Goal: Transaction & Acquisition: Download file/media

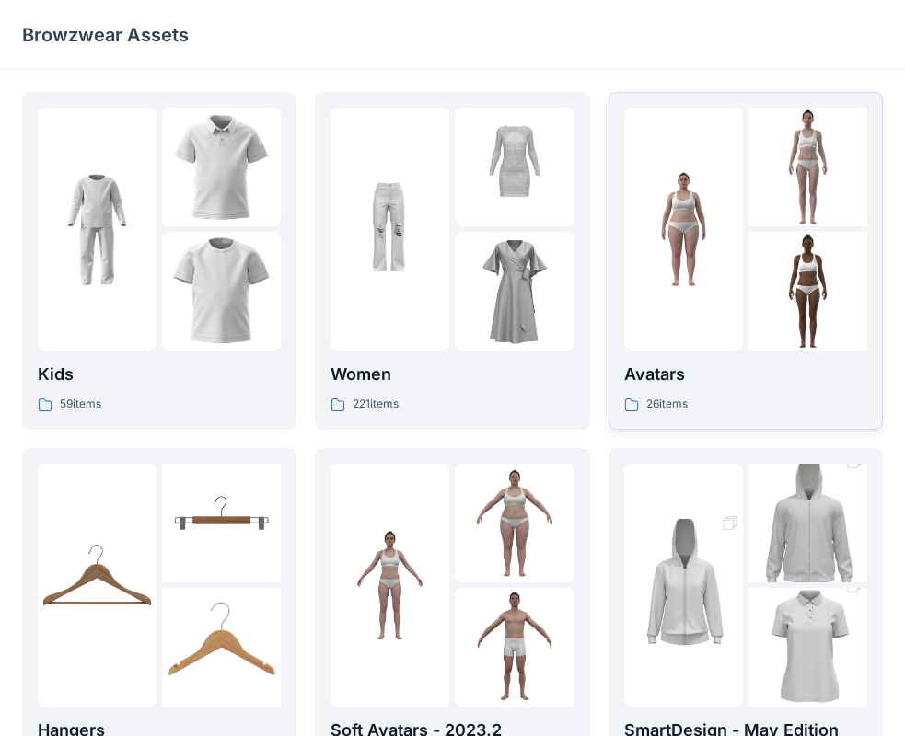
click at [789, 295] on img at bounding box center [807, 291] width 119 height 119
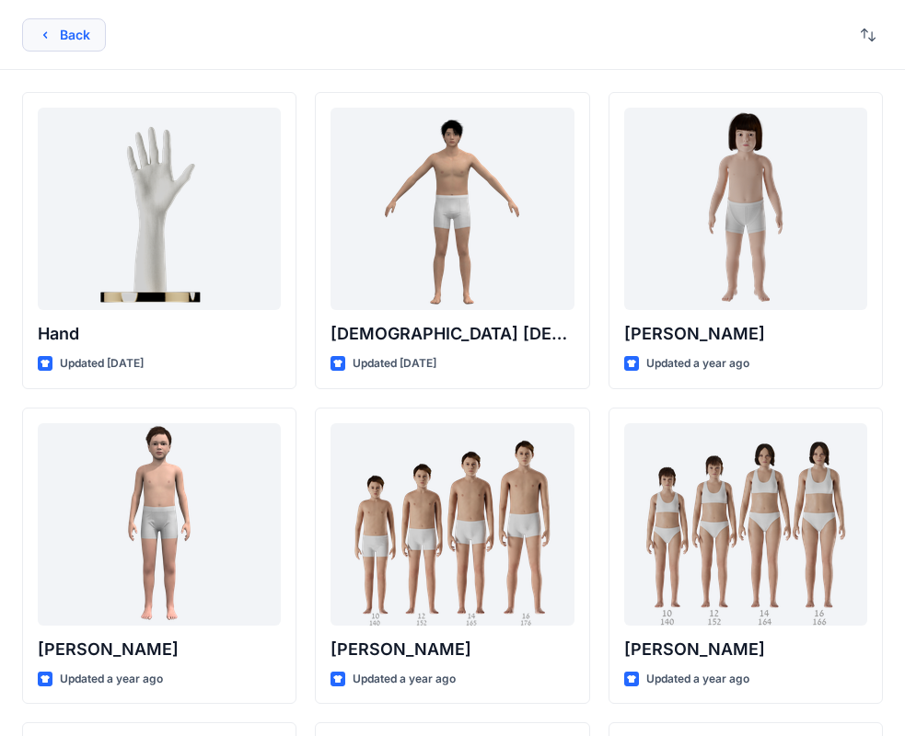
click at [74, 33] on button "Back" at bounding box center [64, 34] width 84 height 33
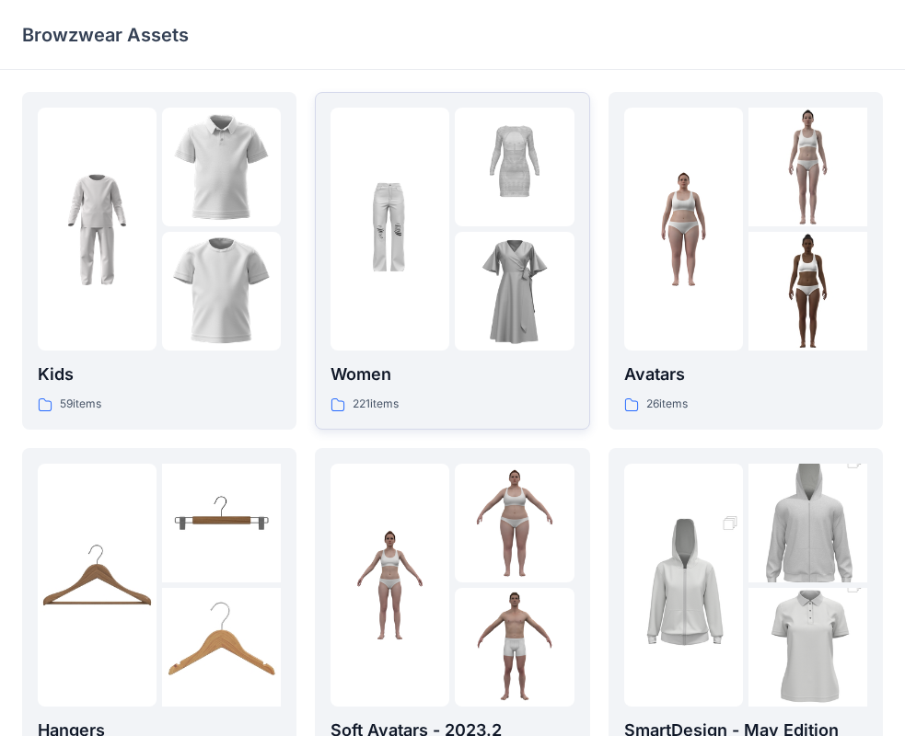
click at [429, 283] on img at bounding box center [389, 229] width 119 height 119
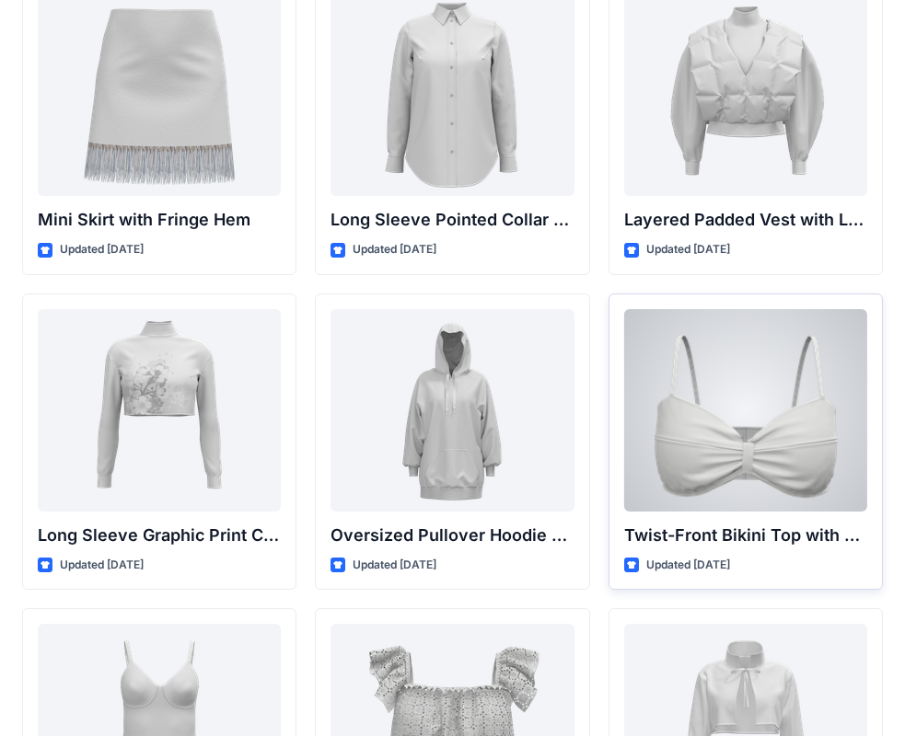
scroll to position [5491, 0]
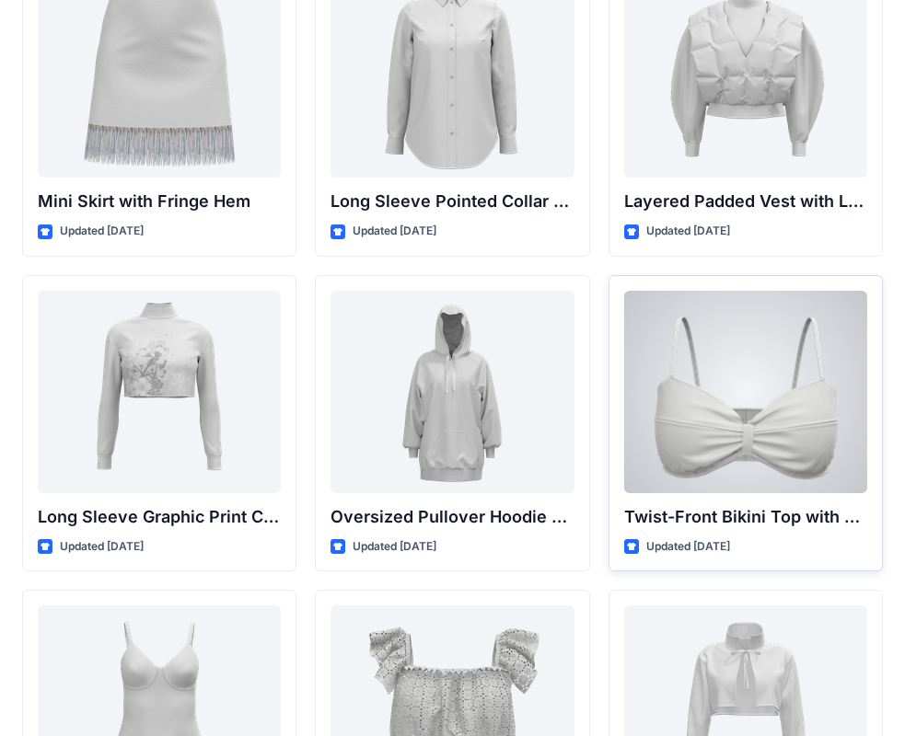
click at [683, 381] on div at bounding box center [745, 392] width 243 height 202
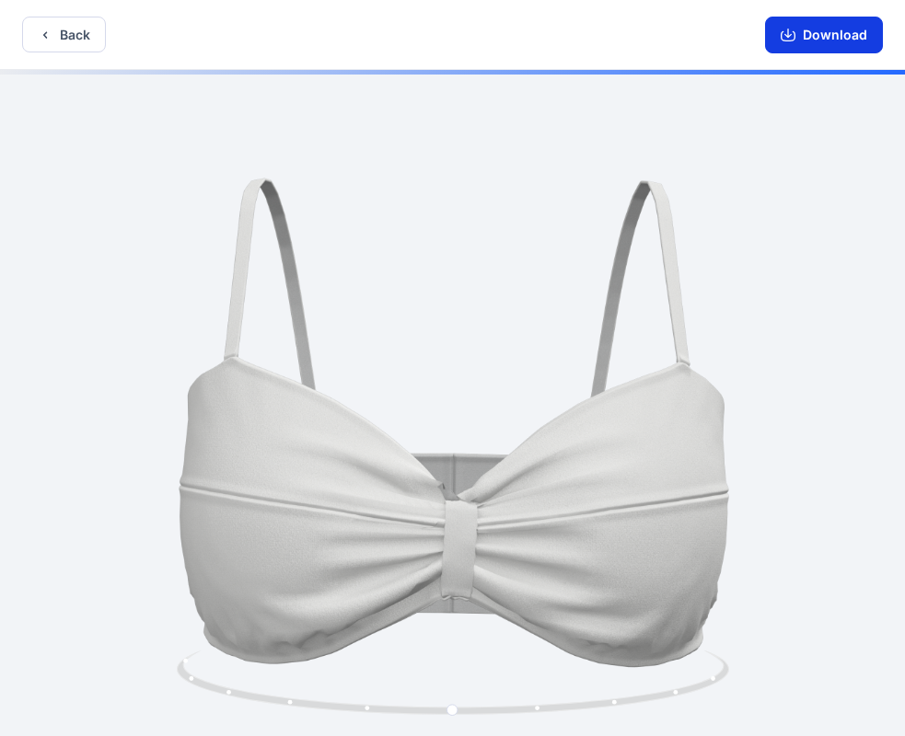
click at [837, 40] on button "Download" at bounding box center [824, 35] width 118 height 37
click at [73, 34] on button "Back" at bounding box center [64, 35] width 84 height 36
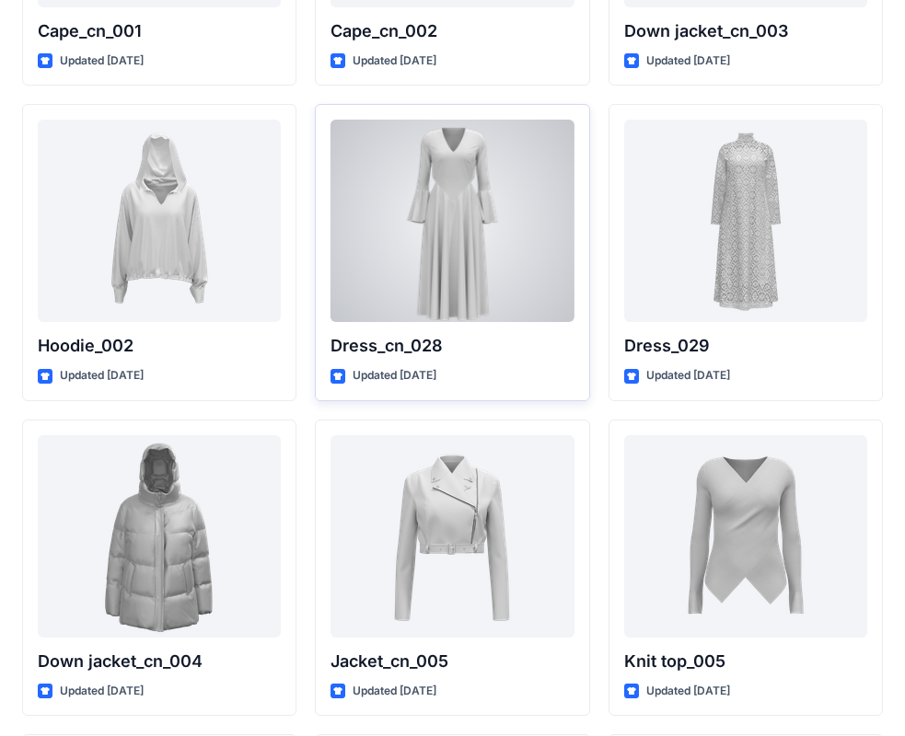
scroll to position [11694, 0]
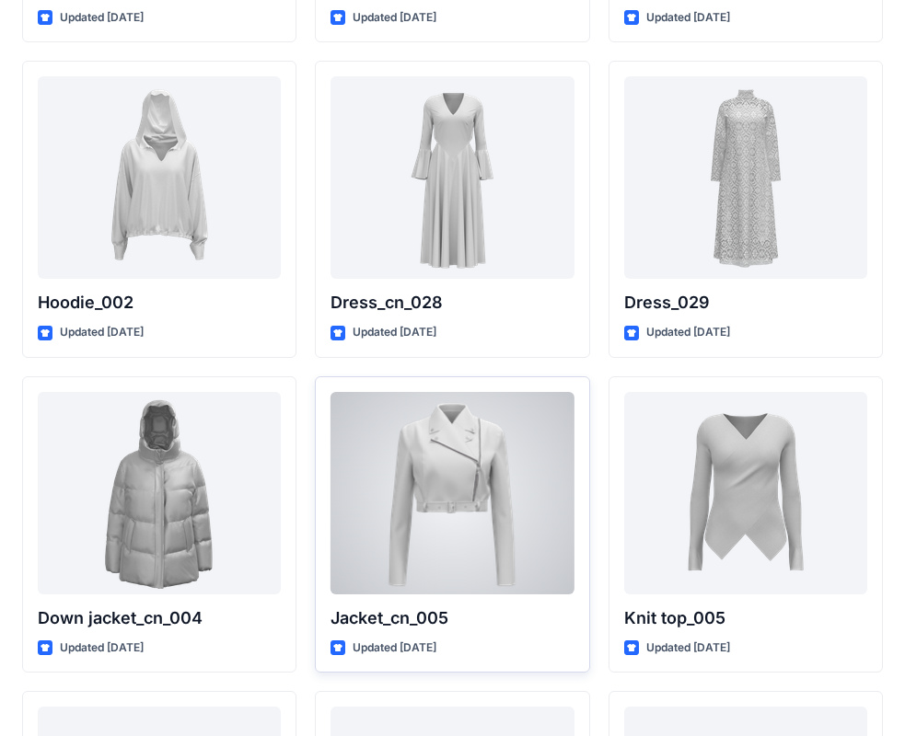
click at [461, 494] on div at bounding box center [451, 493] width 243 height 202
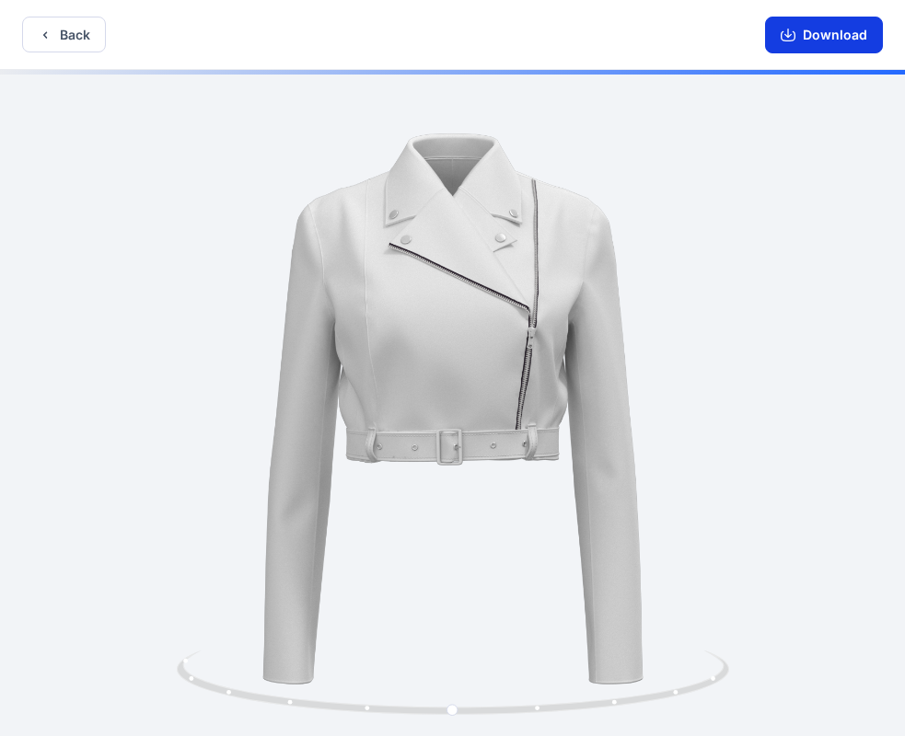
click at [817, 45] on button "Download" at bounding box center [824, 35] width 118 height 37
click at [71, 28] on button "Back" at bounding box center [64, 35] width 84 height 36
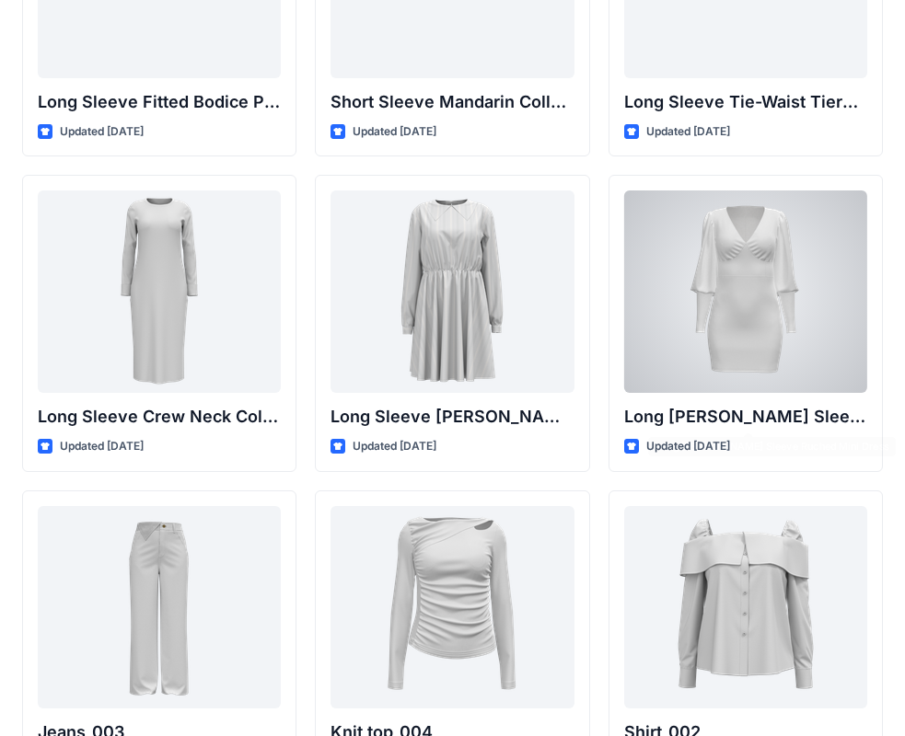
scroll to position [7710, 0]
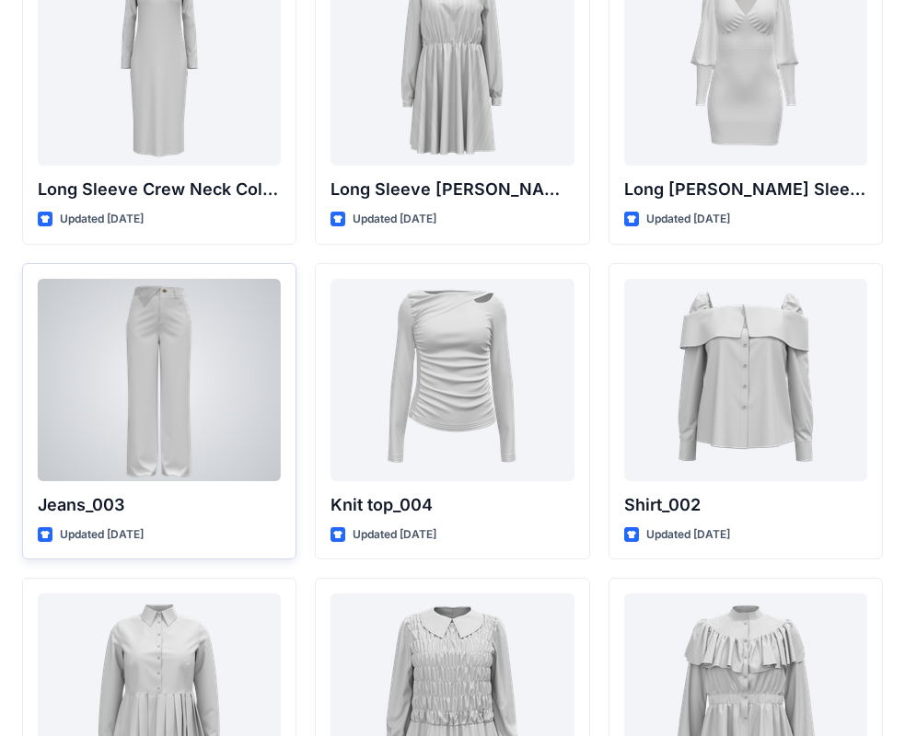
click at [248, 353] on div at bounding box center [159, 380] width 243 height 202
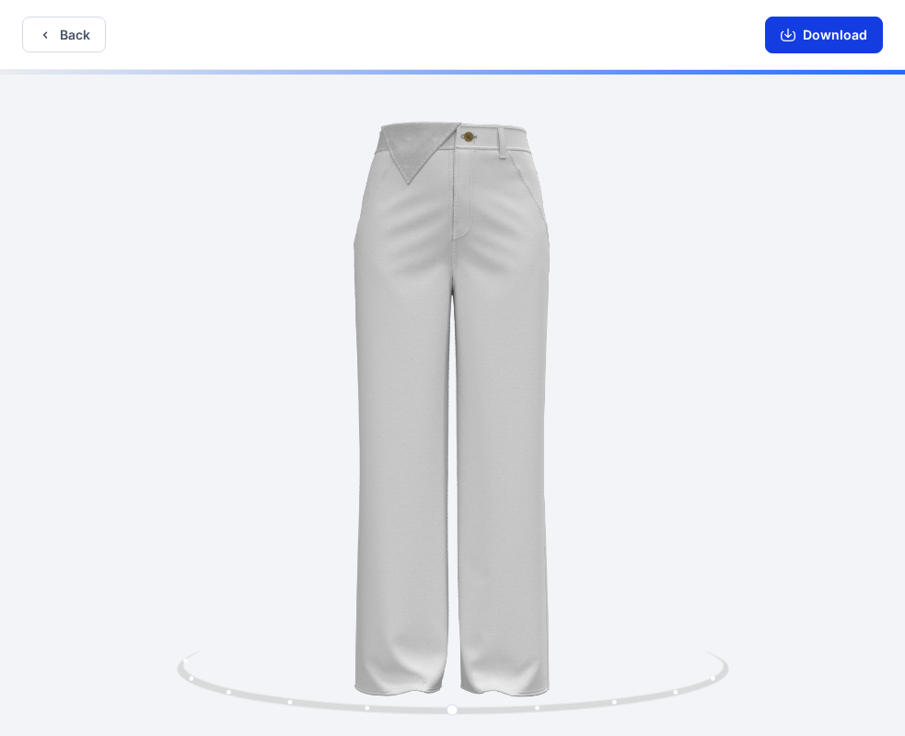
click at [837, 38] on button "Download" at bounding box center [824, 35] width 118 height 37
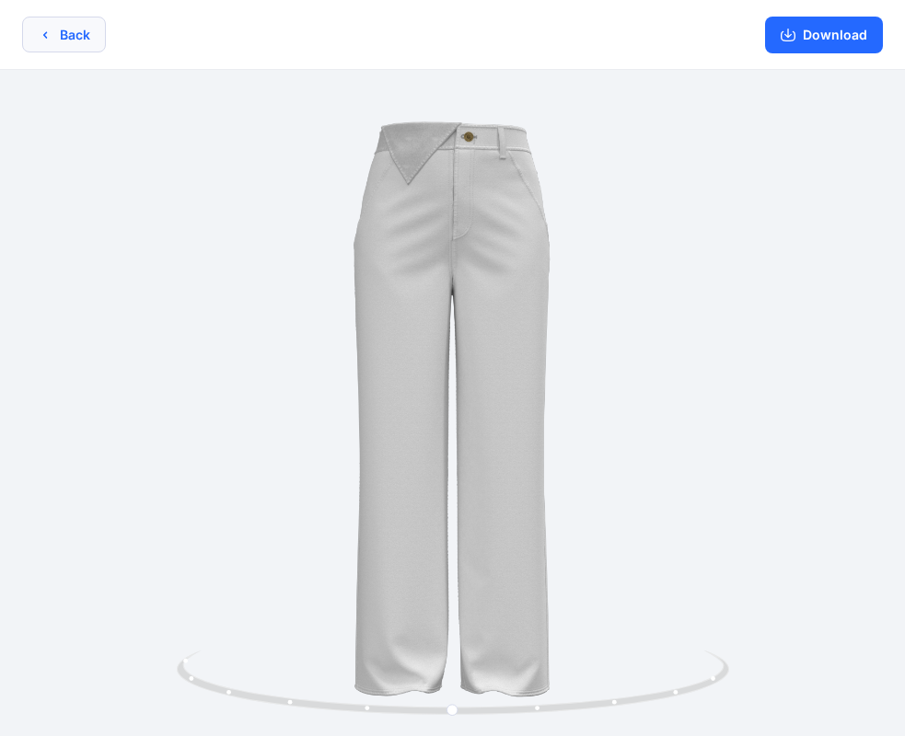
click at [36, 25] on button "Back" at bounding box center [64, 35] width 84 height 36
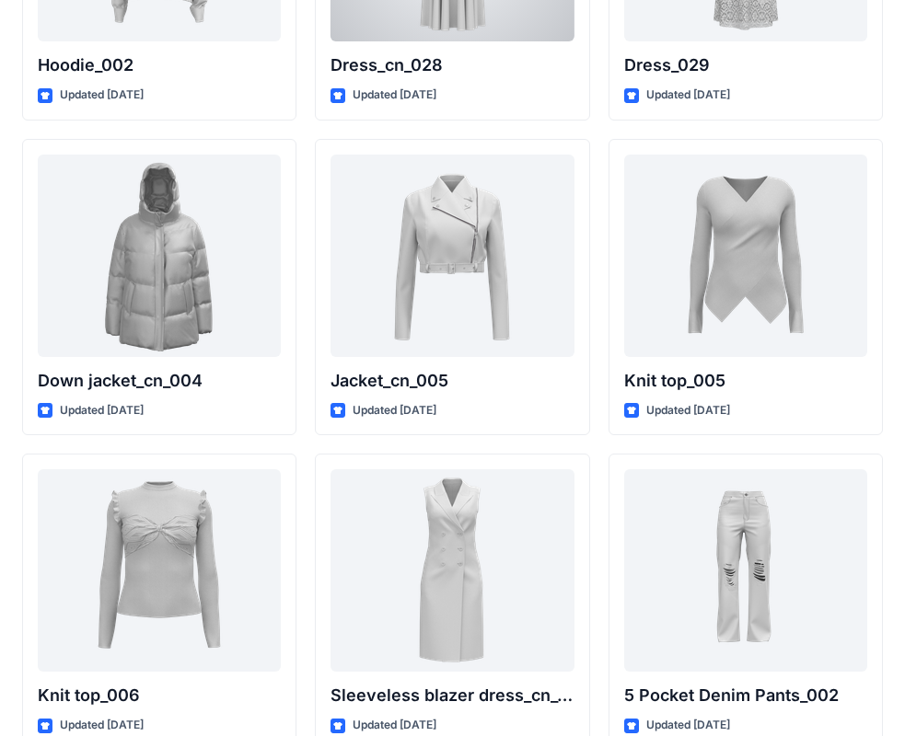
scroll to position [12035, 0]
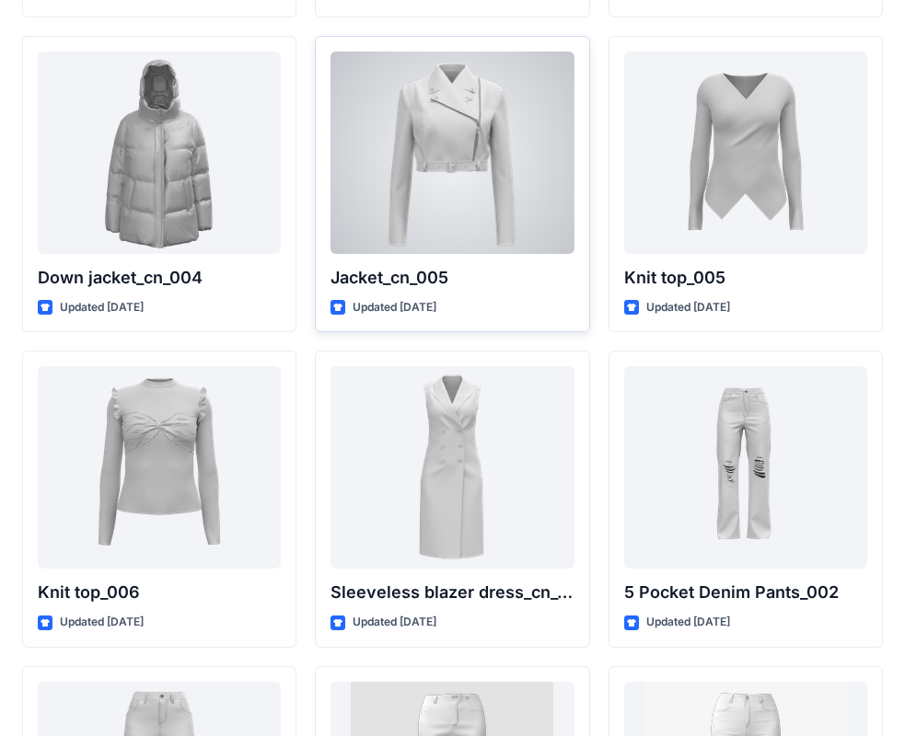
click at [476, 197] on div at bounding box center [451, 153] width 243 height 202
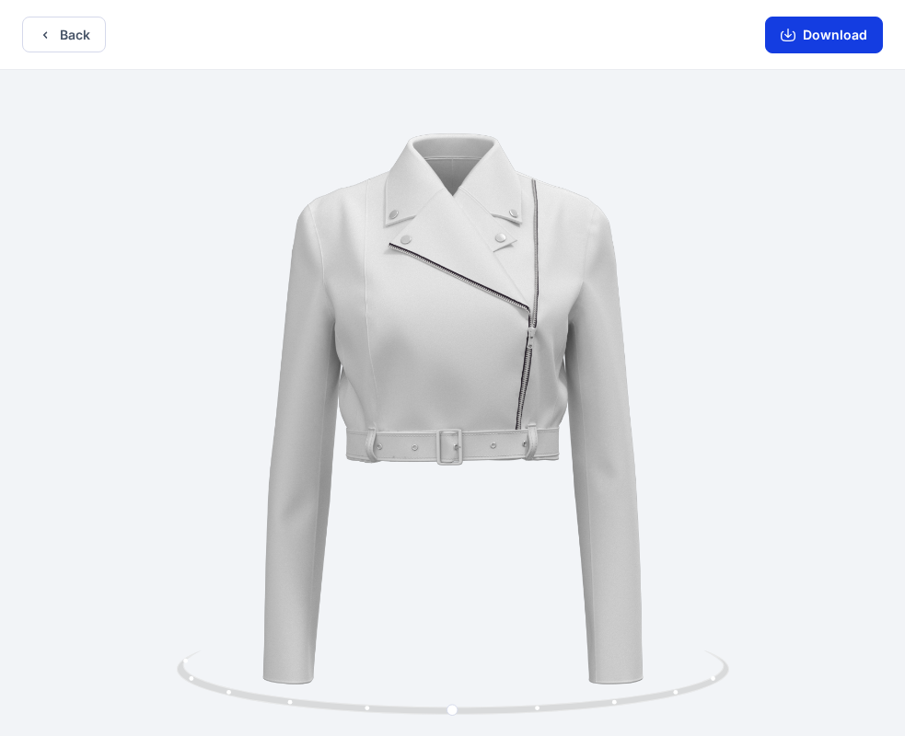
click at [832, 40] on button "Download" at bounding box center [824, 35] width 118 height 37
click at [815, 35] on button "Download" at bounding box center [824, 35] width 118 height 37
click at [831, 34] on button "Download" at bounding box center [824, 35] width 118 height 37
